Goal: Task Accomplishment & Management: Complete application form

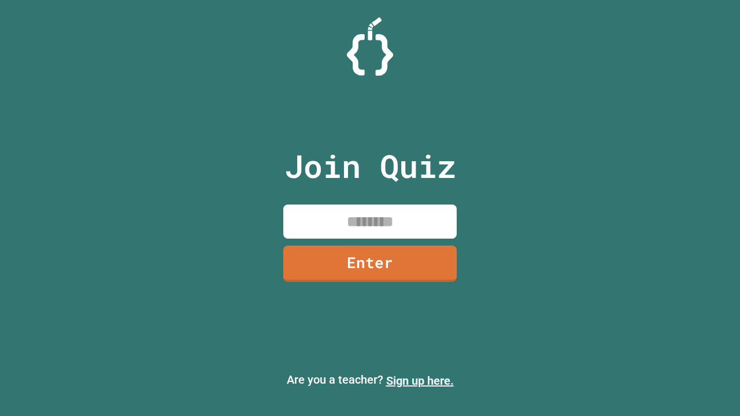
click at [420, 381] on link "Sign up here." at bounding box center [420, 381] width 68 height 14
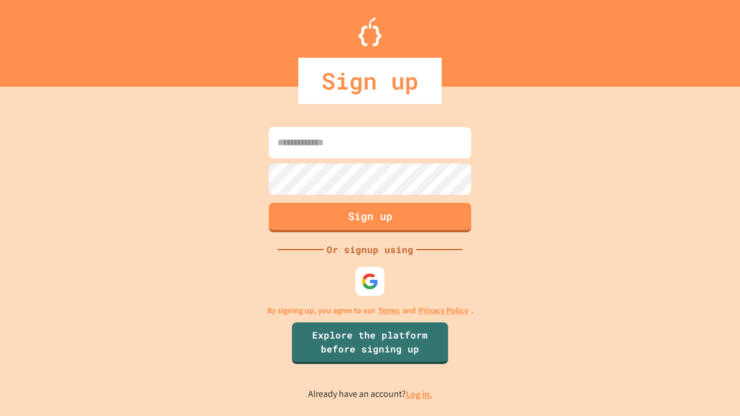
click at [420, 394] on link "Log in." at bounding box center [419, 394] width 27 height 12
